Goal: Information Seeking & Learning: Learn about a topic

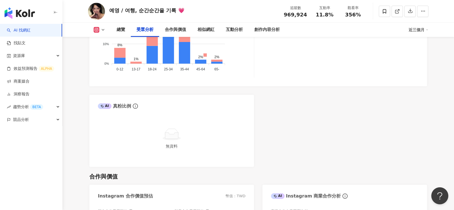
scroll to position [622, 0]
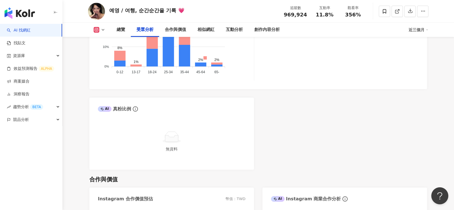
scroll to position [622, 0]
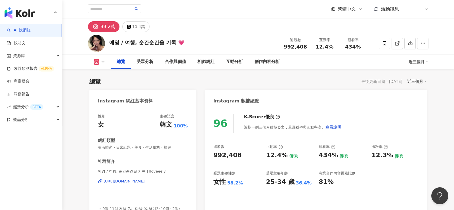
click at [31, 30] on link "AI 找網紅" at bounding box center [19, 31] width 24 height 6
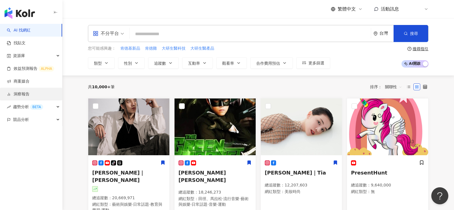
click at [30, 94] on link "洞察報告" at bounding box center [18, 94] width 23 height 6
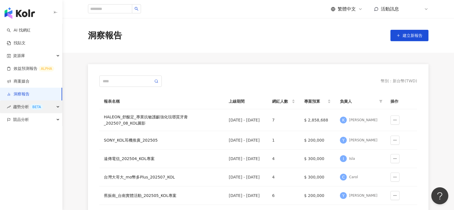
click at [34, 111] on span "趨勢分析 BETA" at bounding box center [28, 106] width 30 height 13
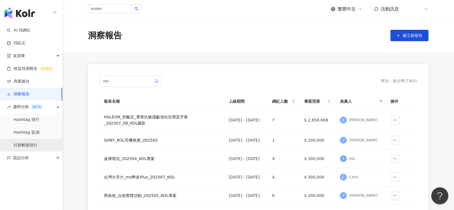
click at [33, 146] on link "社群帳號排行" at bounding box center [26, 145] width 24 height 6
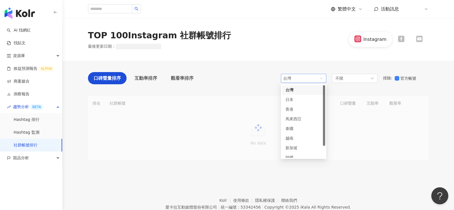
click at [322, 78] on span "台灣" at bounding box center [303, 78] width 41 height 9
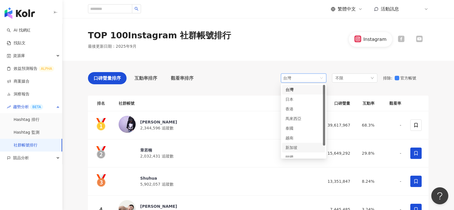
scroll to position [14, 0]
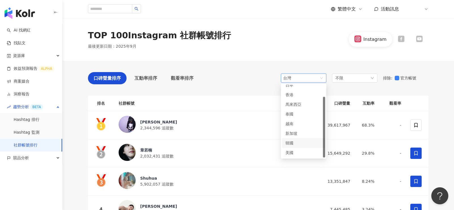
click at [302, 143] on div "韓國" at bounding box center [294, 143] width 18 height 6
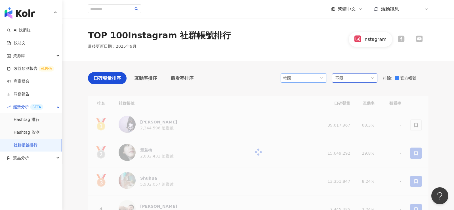
click at [368, 78] on div "不限" at bounding box center [354, 77] width 45 height 9
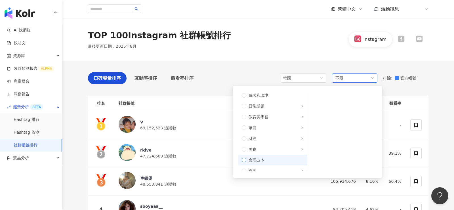
scroll to position [87, 0]
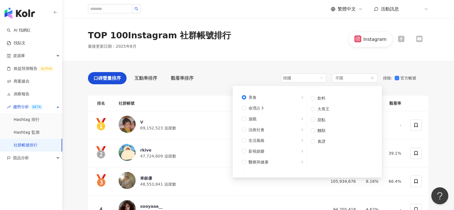
click at [274, 78] on div "口碑聲量排序 互動率排序 觀看率排序 韓國 sg kr us 日本 香港 馬來西亞 泰國 越南 新加坡 韓國 美國 不限 不限 藝術與娛樂 美妝時尚 氣候和環…" at bounding box center [258, 79] width 340 height 15
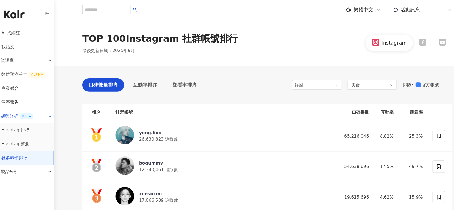
scroll to position [99, 0]
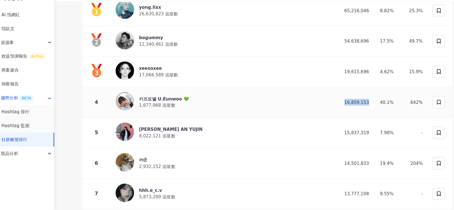
drag, startPoint x: 333, startPoint y: 108, endPoint x: 356, endPoint y: 107, distance: 22.7
click at [356, 107] on td "16,859,153" at bounding box center [339, 111] width 34 height 28
copy div "16,859,153"
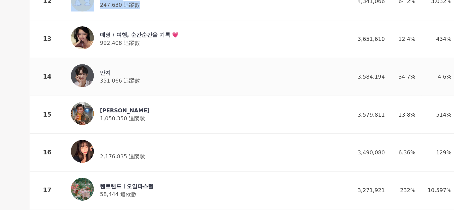
scroll to position [386, 0]
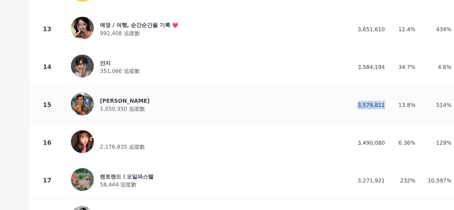
drag, startPoint x: 329, startPoint y: 129, endPoint x: 357, endPoint y: 129, distance: 27.2
click at [356, 129] on td "3,579,811" at bounding box center [339, 132] width 34 height 28
copy div "3,579,811"
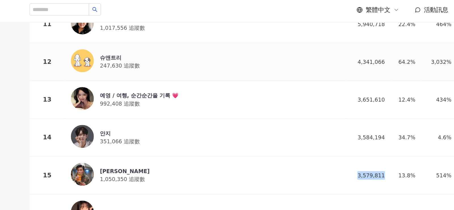
scroll to position [352, 0]
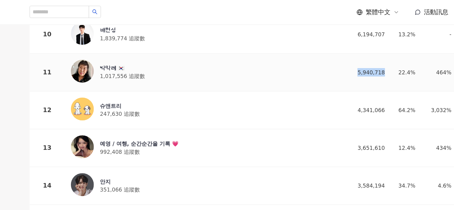
drag, startPoint x: 336, startPoint y: 47, endPoint x: 356, endPoint y: 49, distance: 20.2
click at [356, 49] on td "5,940,718" at bounding box center [339, 54] width 34 height 28
copy div "5,940,718"
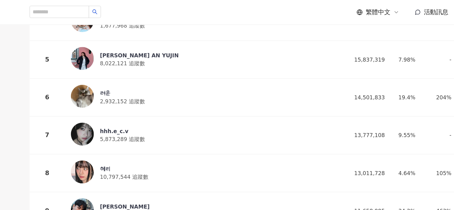
scroll to position [0, 0]
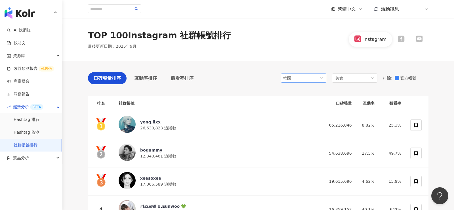
click at [309, 80] on span "韓國" at bounding box center [303, 78] width 41 height 9
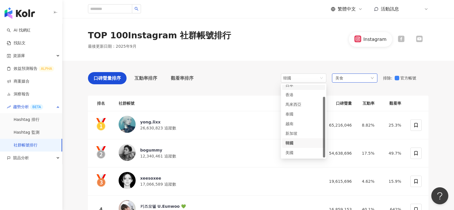
click at [353, 75] on div "美食" at bounding box center [354, 77] width 45 height 9
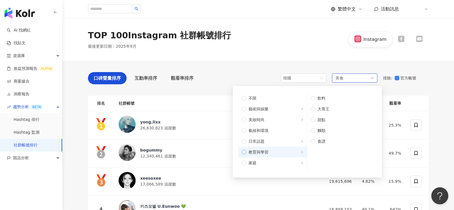
scroll to position [191, 0]
click at [241, 155] on label "旅遊" at bounding box center [272, 154] width 69 height 11
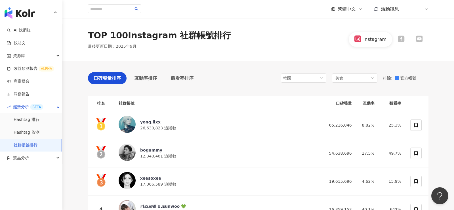
click at [255, 44] on div "TOP 100 Instagram 社群帳號排行 最後更新日期 ： 2025年9月 Instagram" at bounding box center [258, 40] width 363 height 20
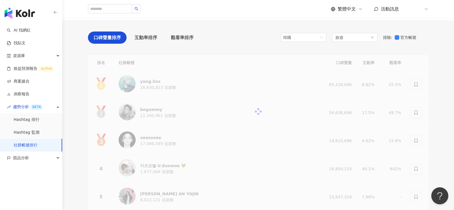
scroll to position [41, 0]
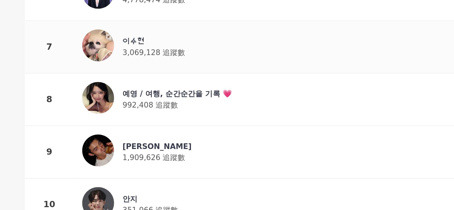
scroll to position [178, 0]
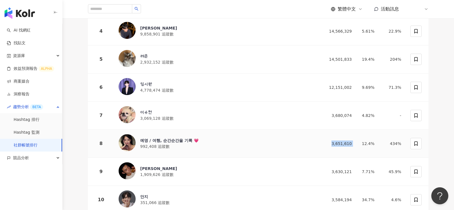
drag, startPoint x: 334, startPoint y: 144, endPoint x: 360, endPoint y: 144, distance: 25.8
click at [360, 144] on tr "8 예영 / 여행, 순간순간을 기록 💗 992,408 追蹤數 3,651,610 12.4% 434%" at bounding box center [258, 144] width 340 height 28
click at [333, 140] on div "3,651,610" at bounding box center [339, 143] width 25 height 6
drag, startPoint x: 333, startPoint y: 143, endPoint x: 362, endPoint y: 142, distance: 28.9
click at [362, 142] on tr "8 예영 / 여행, 순간순간을 기록 💗 992,408 追蹤數 3,651,610 12.4% 434%" at bounding box center [258, 144] width 340 height 28
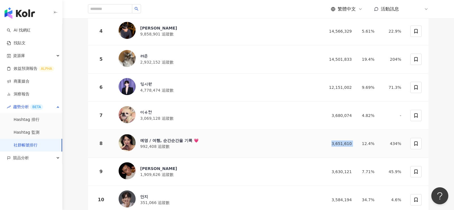
copy div "3,651,610"
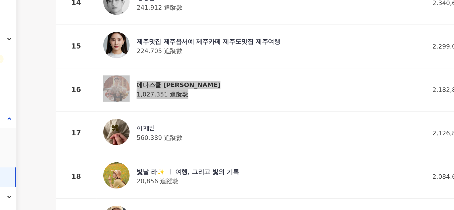
scroll to position [458, 0]
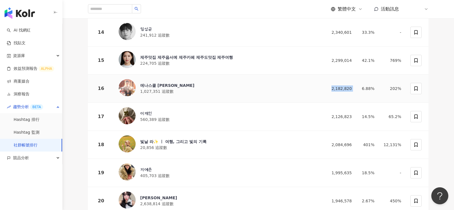
drag, startPoint x: 334, startPoint y: 87, endPoint x: 365, endPoint y: 87, distance: 30.6
click at [365, 87] on tr "16 에나스쿨 황신영 1,027,351 追蹤數 2,182,820 6.88% 202%" at bounding box center [258, 89] width 340 height 28
copy div "2,182,820"
drag, startPoint x: 355, startPoint y: 58, endPoint x: 321, endPoint y: 57, distance: 34.6
click at [321, 57] on tr "15 제주맛집 제주옵서예 제주카페 제주도맛집 제주여행 224,705 追蹤數 2,299,014 42.1% 769%" at bounding box center [258, 61] width 340 height 28
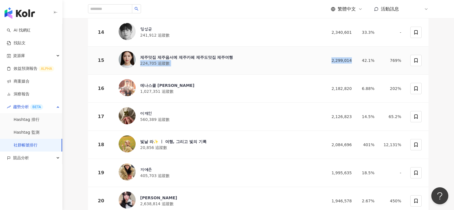
copy tr "제주맛집 제주옵서예 제주카페 제주도맛집 제주여행 224,705 追蹤數 2,299,014"
click at [325, 77] on td "2,182,820" at bounding box center [339, 89] width 34 height 28
drag, startPoint x: 332, startPoint y: 55, endPoint x: 359, endPoint y: 58, distance: 27.0
click at [359, 58] on tr "15 제주맛집 제주옵서예 제주카페 제주도맛집 제주여행 224,705 追蹤數 2,299,014 42.1% 769%" at bounding box center [258, 61] width 340 height 28
copy div "2,299,014"
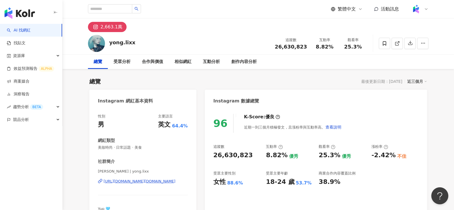
click at [157, 180] on div "https://www.instagram.com/yong.lixx/" at bounding box center [140, 181] width 72 height 5
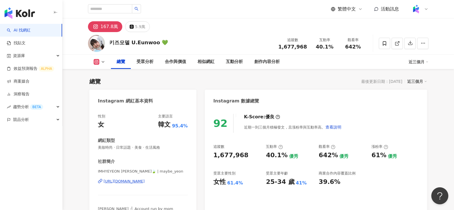
click at [144, 45] on div "키즈모델 U.Eunwoo 💚" at bounding box center [138, 42] width 59 height 7
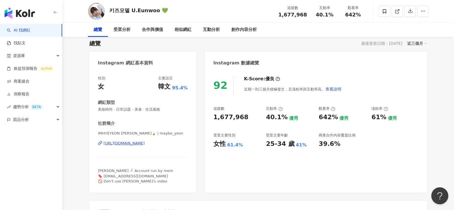
scroll to position [43, 0]
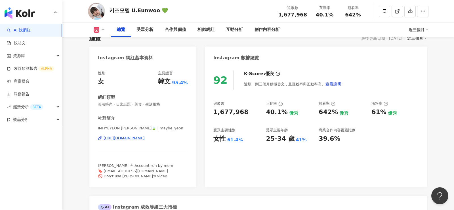
click at [145, 139] on div "https://www.instagram.com/maybe_yeon/" at bounding box center [124, 138] width 41 height 5
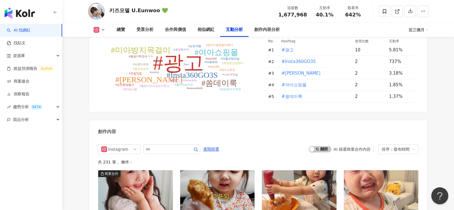
scroll to position [1524, 0]
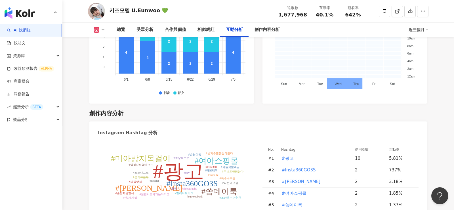
click at [178, 172] on tspan "#광고" at bounding box center [178, 171] width 51 height 23
type input "***"
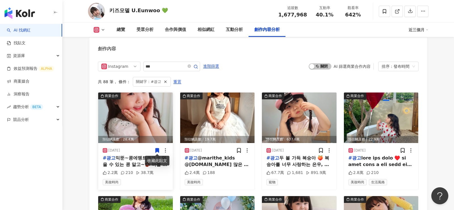
click at [147, 148] on div "2025/8/12" at bounding box center [136, 151] width 66 height 6
click at [157, 150] on icon at bounding box center [156, 150] width 3 height 4
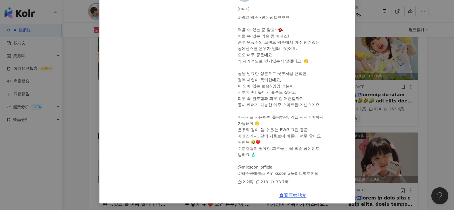
scroll to position [1917, 0]
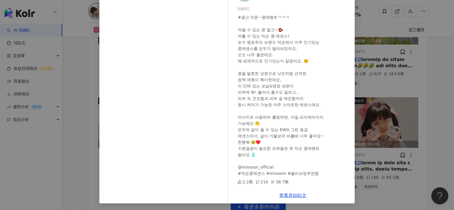
click at [399, 73] on div "키즈모델 U.Eunwoo 💚 2025/8/12 #광고 믹뚠~콩에뗑트ㅋㅋㅋ 먹을 수 있는 콩 말고~🫘 바를 수 있는 믹순 콩 에센스! 순수 원료…" at bounding box center [227, 105] width 454 height 210
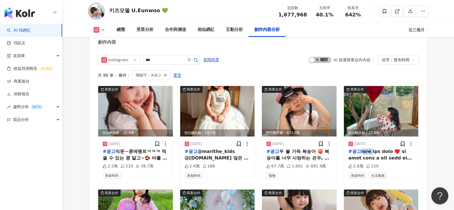
scroll to position [1721, 0]
click at [235, 94] on img at bounding box center [217, 111] width 75 height 50
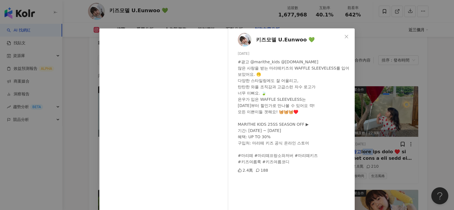
click at [53, 179] on div "키즈모델 U.Eunwoo 💚 2025/7/21 #광고 @marithe_kids @marithe.kr 많은 사랑을 받는 마리떼키즈의 WAFFLE…" at bounding box center [227, 105] width 454 height 210
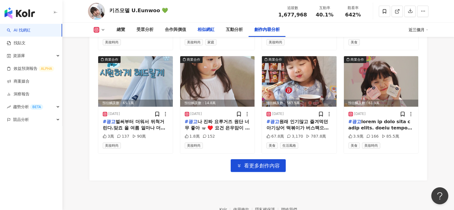
scroll to position [1961, 0]
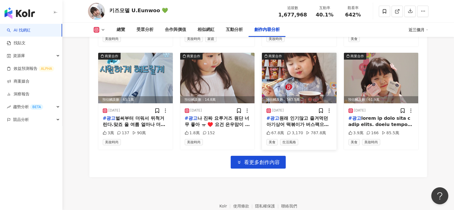
click at [292, 117] on span "원래 인기많고 즐겨먹던 아기상어 떡볶이가 버스팩으로 출시되었어요. 🦈🚌 출출할때 한끼 간식으로 딱 좋아.. 특히 저 버스팩이 아이가 갖고 놀기…" at bounding box center [298, 168] width 65 height 107
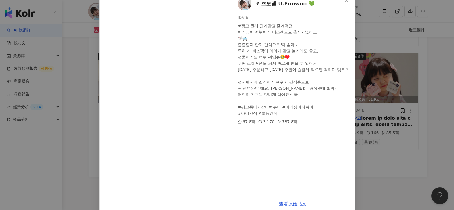
scroll to position [36, 0]
click at [57, 161] on div "키즈모델 U.Eunwoo 💚 2025/5/15 #광고 원래 인기많고 즐겨먹던 아기상어 떡볶이가 버스팩으로 출시되었어요. 🦈🚌 출출할때 한끼 간…" at bounding box center [227, 105] width 454 height 210
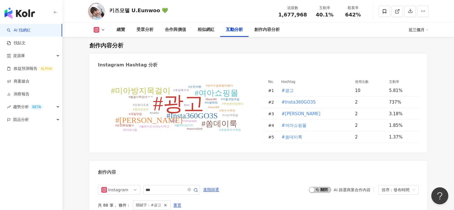
scroll to position [1408, 0]
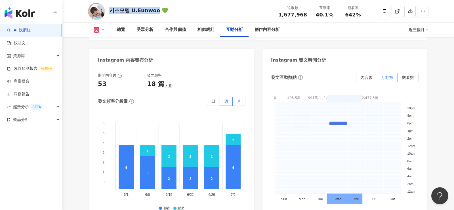
drag, startPoint x: 153, startPoint y: 11, endPoint x: 108, endPoint y: 10, distance: 44.5
click at [108, 10] on div "키즈모델 U.Eunwoo 💚 追蹤數 1,677,968 互動率 40.1% 觀看率 642%" at bounding box center [258, 11] width 363 height 22
copy div "키즈모델 U.Eunwoo"
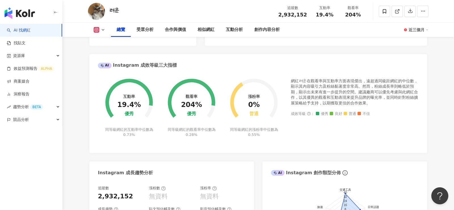
scroll to position [129, 0]
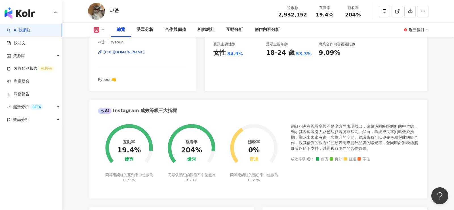
click at [169, 49] on div "려운 | _ryeoun https://www.instagram.com/_ryeoun?igsh=MWtyajg0N2ExczdpZQ%3D%3D" at bounding box center [143, 56] width 90 height 33
click at [145, 52] on div "https://www.instagram.com/_ryeoun?igsh=MWtyajg0N2ExczdpZQ%3D%3D" at bounding box center [124, 52] width 41 height 5
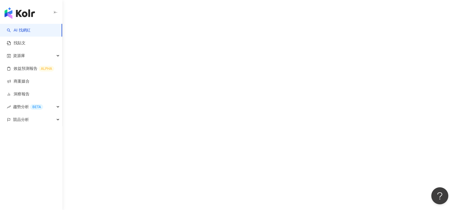
scroll to position [26, 0]
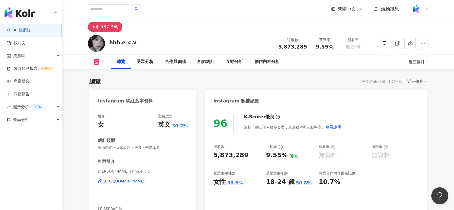
scroll to position [67, 0]
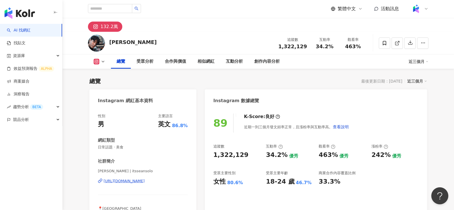
scroll to position [86, 0]
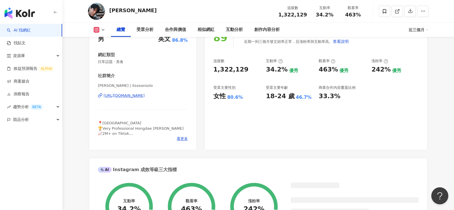
click at [145, 93] on div "https://www.instagram.com/itsseansolo/" at bounding box center [124, 95] width 41 height 5
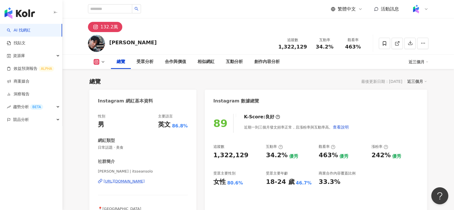
scroll to position [327, 0]
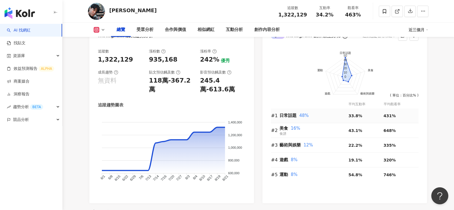
click at [284, 113] on div "日常話題 48%" at bounding box center [313, 115] width 69 height 7
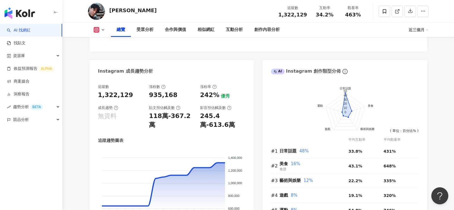
scroll to position [0, 0]
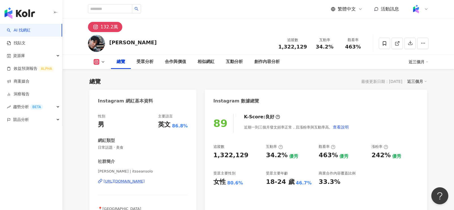
click at [353, 11] on span "繁體中文" at bounding box center [347, 9] width 18 height 6
click at [345, 50] on div "日本語" at bounding box center [349, 52] width 28 height 10
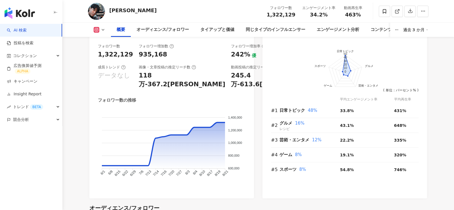
scroll to position [331, 0]
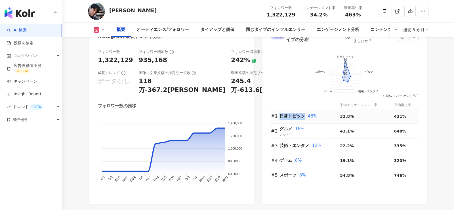
drag, startPoint x: 280, startPoint y: 114, endPoint x: 305, endPoint y: 113, distance: 24.4
click at [305, 113] on div "日常トピック 48%" at bounding box center [309, 116] width 60 height 7
copy span "日常トピック"
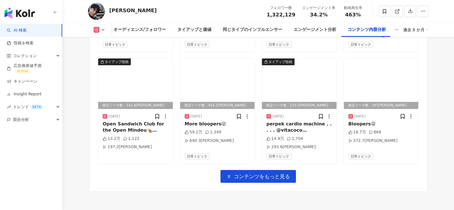
scroll to position [2037, 0]
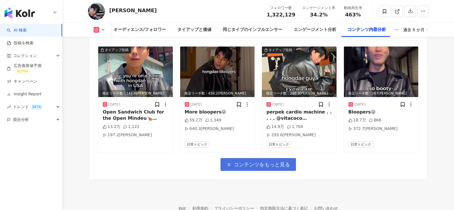
click at [282, 161] on span "コンテンツをもっと見る" at bounding box center [262, 164] width 56 height 6
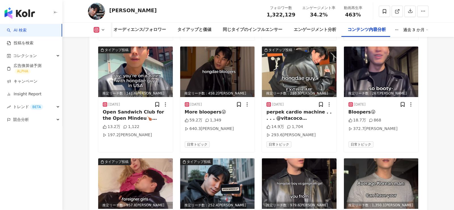
scroll to position [2135, 0]
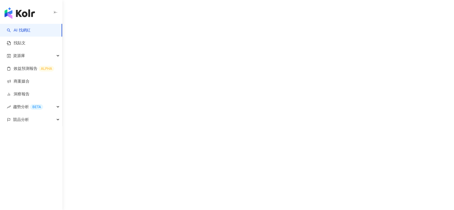
scroll to position [1, 0]
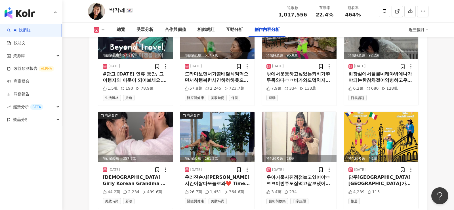
scroll to position [1967, 0]
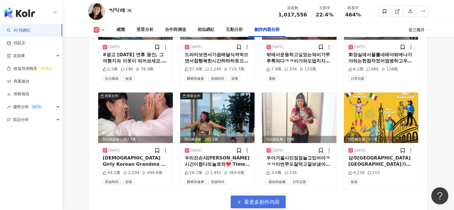
click at [255, 199] on span "看更多創作內容" at bounding box center [262, 202] width 36 height 6
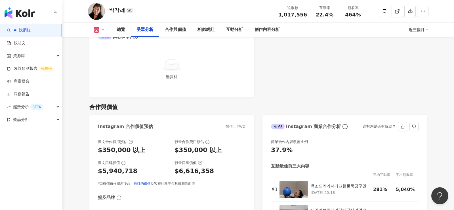
scroll to position [807, 0]
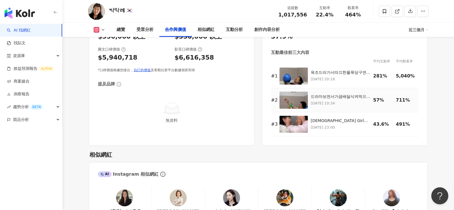
click at [292, 104] on img at bounding box center [293, 100] width 28 height 17
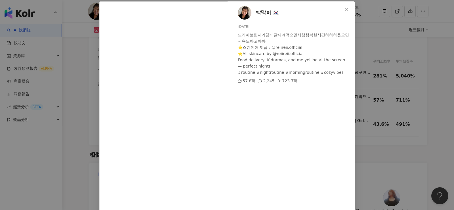
scroll to position [26, 0]
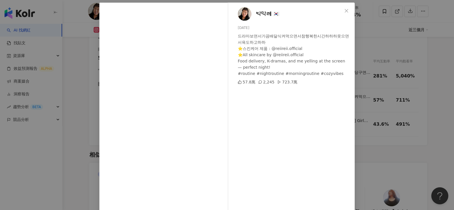
click at [377, 94] on div "박막례 🇰🇷 [DATE] 드라마보면서가끔배달식켜먹으면서참행복한시간하하하웃으면서욕도하고하하 ⭐️스킨케어 제품 : @reiireii.of…" at bounding box center [227, 105] width 454 height 210
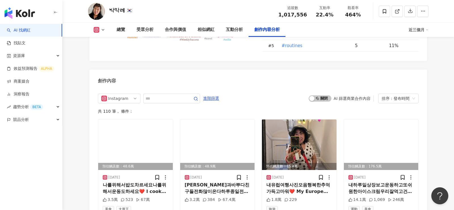
scroll to position [1650, 0]
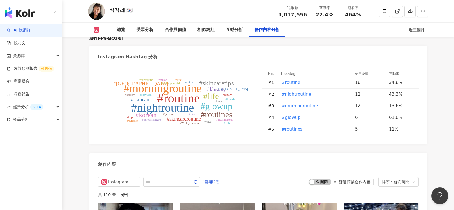
click at [183, 82] on tspan "#morningroutine" at bounding box center [162, 88] width 78 height 13
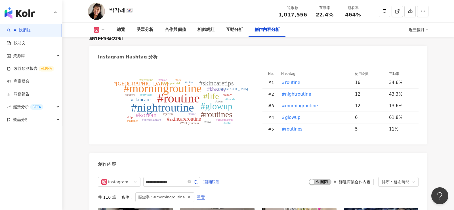
type input "**********"
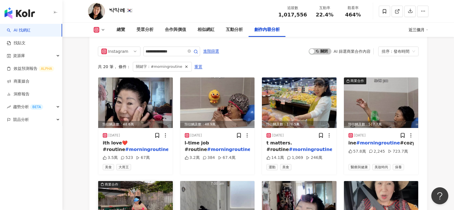
scroll to position [1774, 0]
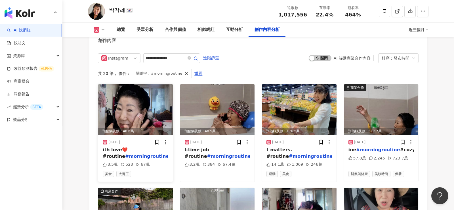
click at [148, 84] on img at bounding box center [135, 109] width 75 height 50
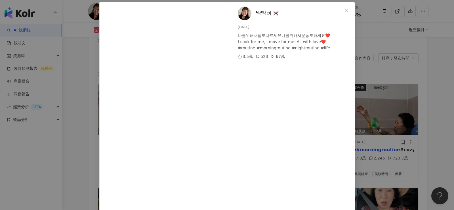
scroll to position [37, 0]
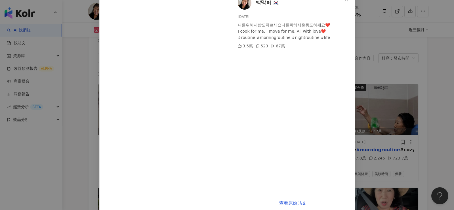
click at [367, 59] on div "박막례 🇰🇷 [DATE] 나를위해서밥도차르세요나를위해서운동도하세요❤️ I cook for me, I move for me. All w…" at bounding box center [227, 105] width 454 height 210
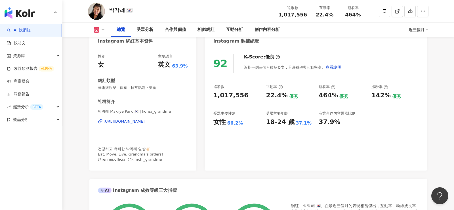
scroll to position [0, 0]
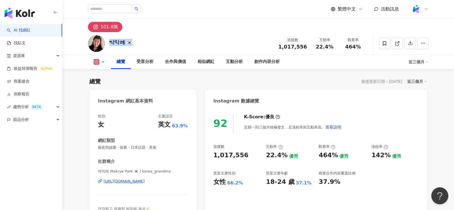
drag, startPoint x: 108, startPoint y: 41, endPoint x: 148, endPoint y: 41, distance: 40.0
click at [149, 41] on div "박막례 🇰🇷 追蹤數 1,017,556 互動率 22.4% 觀看率 464%" at bounding box center [258, 43] width 363 height 22
copy div "박막례 🇰🇷"
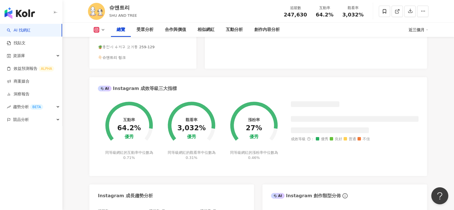
scroll to position [123, 0]
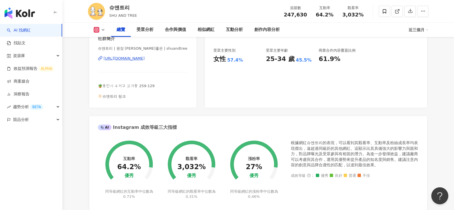
click at [145, 57] on div "https://www.instagram.com/shuandtree/" at bounding box center [124, 58] width 41 height 5
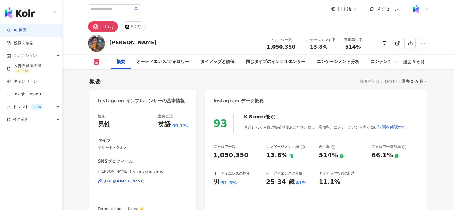
click at [139, 43] on div "[PERSON_NAME]" at bounding box center [132, 42] width 47 height 7
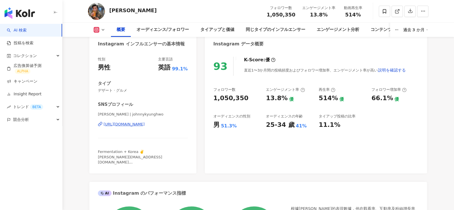
scroll to position [57, 0]
click at [145, 123] on div "[URL][DOMAIN_NAME]" at bounding box center [124, 124] width 41 height 5
drag, startPoint x: 183, startPoint y: 9, endPoint x: 105, endPoint y: 8, distance: 78.6
click at [105, 8] on div "Johnny Kyunghwo Sheldrick フォロワー数 1,050,350 エンゲージメント率 13.8% 動画再生率 514%" at bounding box center [258, 11] width 363 height 22
copy div "Johnny Kyunghwo Sheldrick"
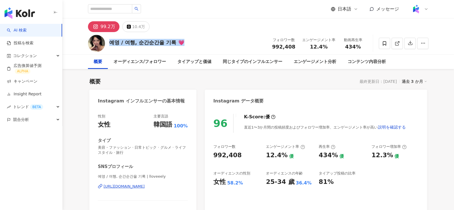
drag, startPoint x: 111, startPoint y: 39, endPoint x: 175, endPoint y: 42, distance: 64.2
click at [175, 43] on div "예영 / 여행, 순간순간을 기록 💗 フォロワー数 992,408 エンゲージメント率 12.4% 動画再生率 434%" at bounding box center [258, 43] width 363 height 22
copy div "예영 / 여행, 순간순간을 기록 💗"
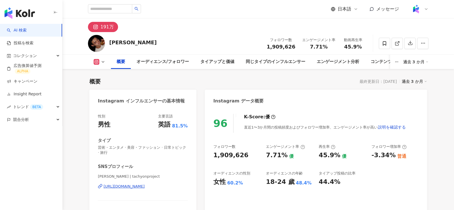
click at [135, 38] on div "theodore jang フォロワー数 1,909,626 エンゲージメント率 7.71% 動画再生率 45.9%" at bounding box center [258, 43] width 363 height 22
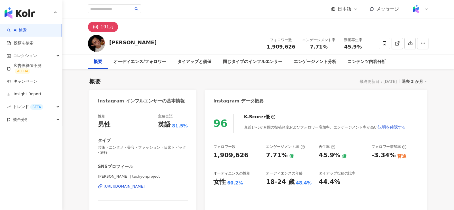
click at [145, 186] on div "https://www.instagram.com/tachyonproject/" at bounding box center [124, 186] width 41 height 5
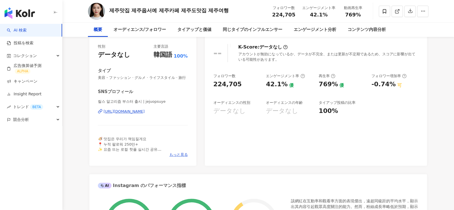
scroll to position [72, 0]
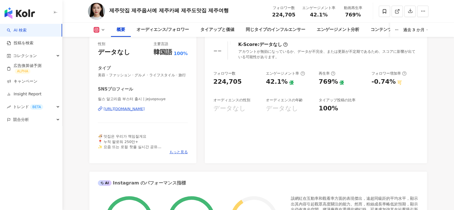
click at [166, 106] on div "릴스 알고리즘 부스터 출시 | jejuopsuye [URL][DOMAIN_NAME]" at bounding box center [143, 112] width 90 height 33
click at [145, 109] on div "[URL][DOMAIN_NAME]" at bounding box center [124, 108] width 41 height 5
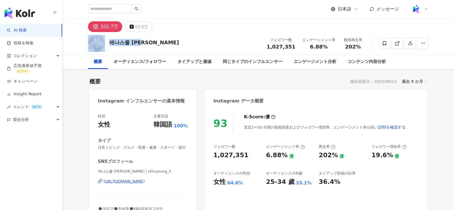
drag, startPoint x: 146, startPoint y: 40, endPoint x: 105, endPoint y: 40, distance: 40.6
click at [105, 40] on div "에나스쿨 [PERSON_NAME] フォロワー数 1,027,351 エンゲージメント率 6.88% 動画再生率 202%" at bounding box center [258, 43] width 363 height 22
copy div "에나스쿨 [PERSON_NAME]"
